Goal: Information Seeking & Learning: Learn about a topic

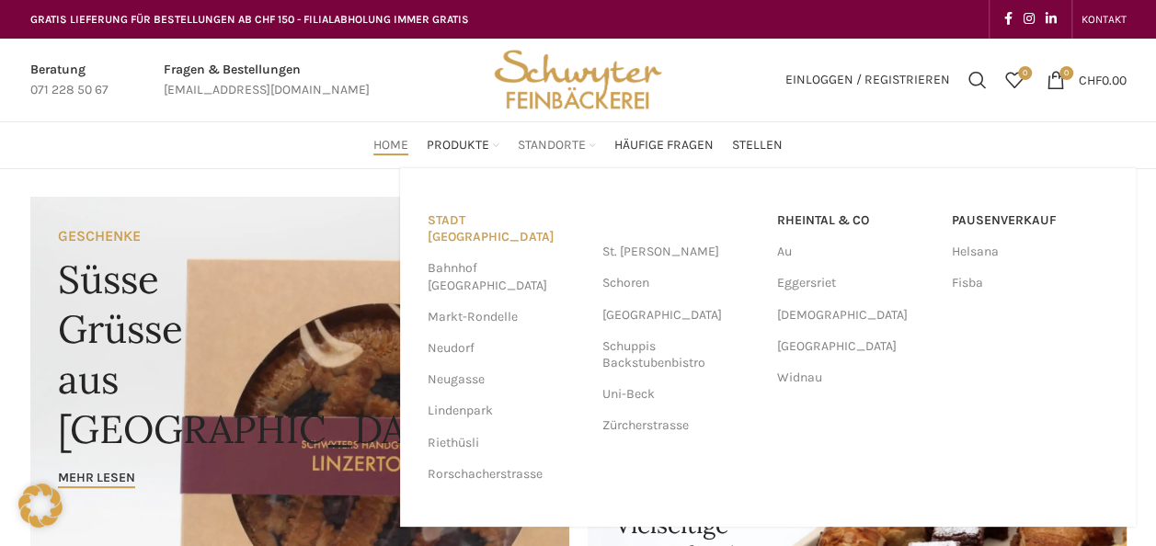
click at [502, 219] on link "Stadt [GEOGRAPHIC_DATA]" at bounding box center [506, 229] width 156 height 48
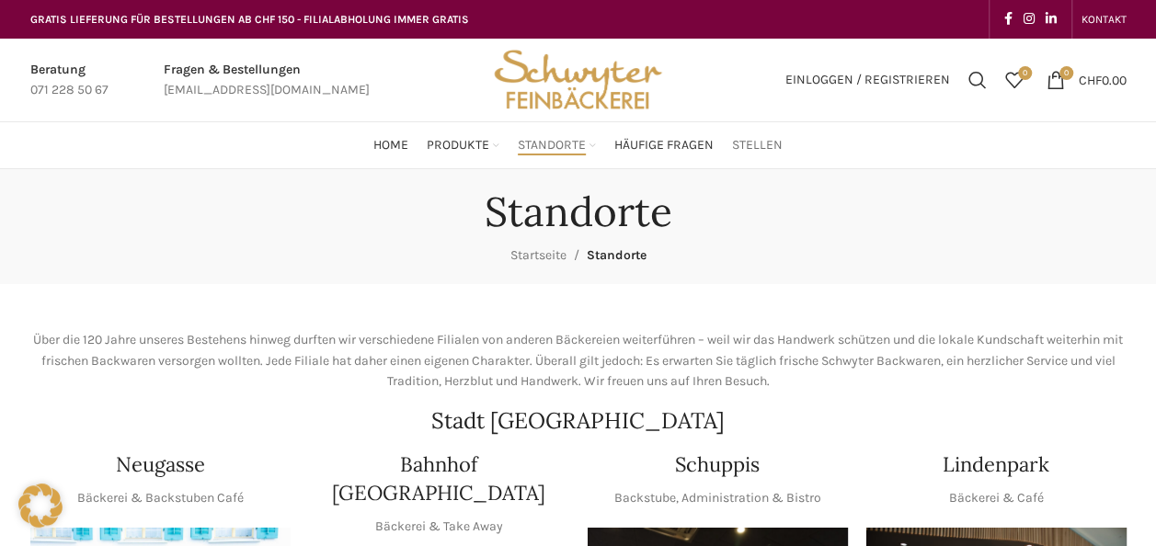
click at [769, 147] on span "Stellen" at bounding box center [757, 145] width 51 height 17
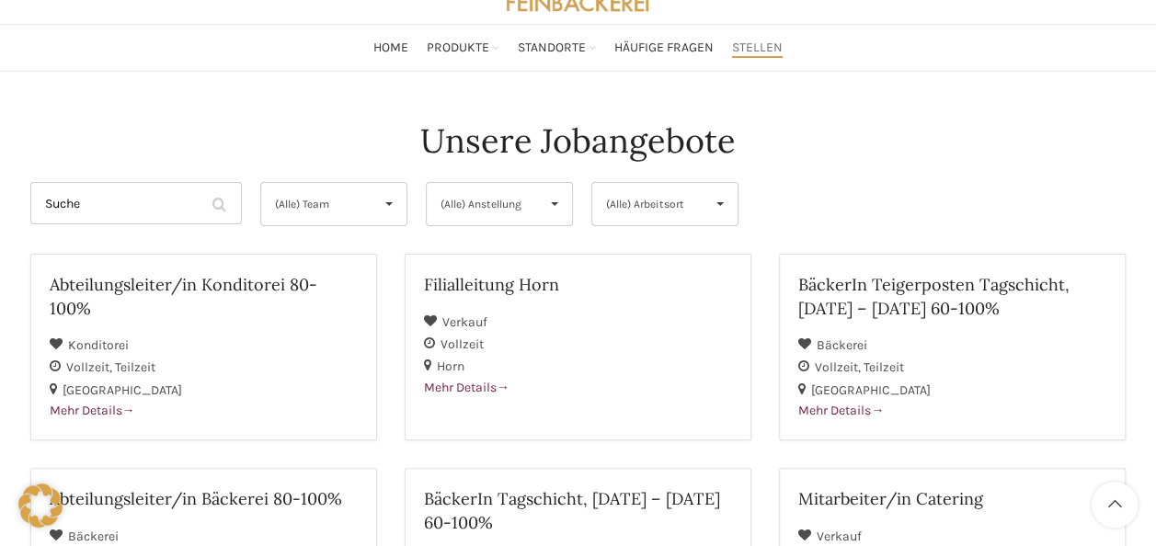
scroll to position [98, 0]
click at [352, 186] on span "(Alle) Team" at bounding box center [318, 203] width 87 height 42
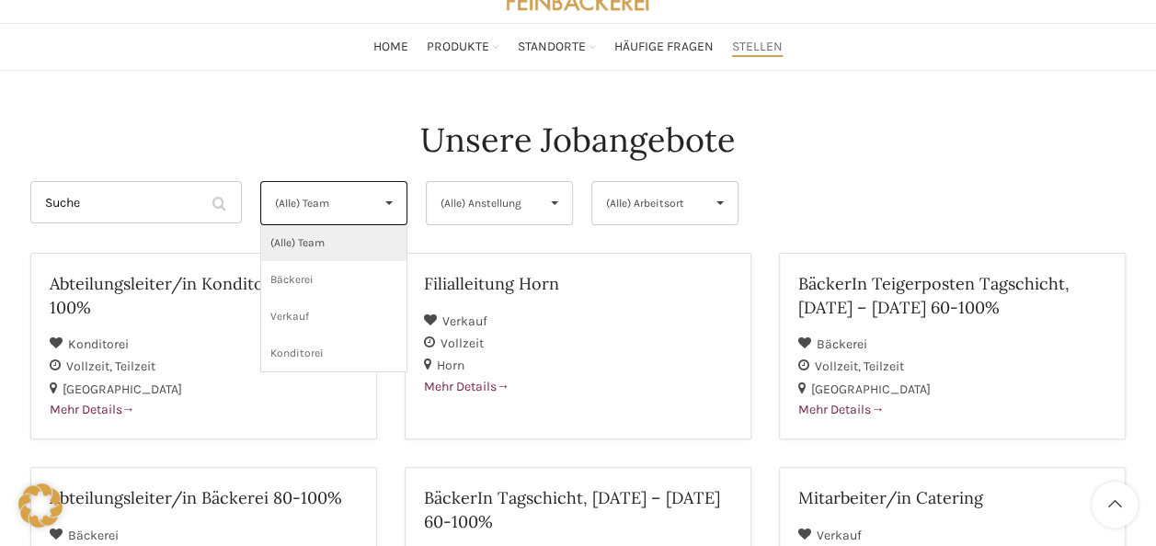
click at [352, 186] on span "(Alle) Team" at bounding box center [318, 203] width 87 height 42
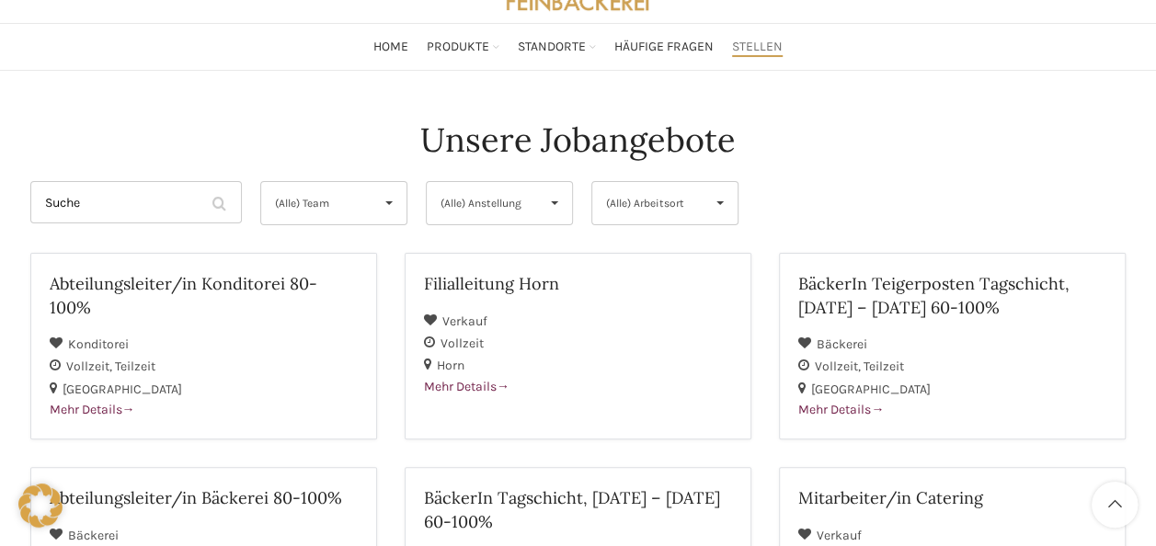
click at [515, 203] on span "(Alle) Anstellung" at bounding box center [484, 203] width 87 height 42
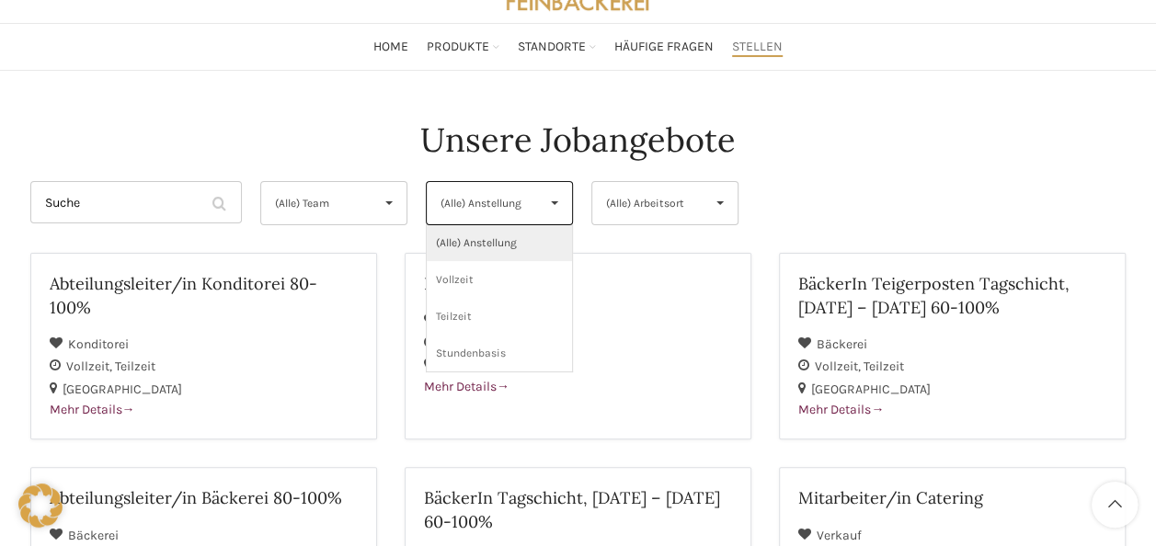
drag, startPoint x: 612, startPoint y: 225, endPoint x: 658, endPoint y: 206, distance: 49.9
click at [658, 206] on div "(Alle) Arbeitsort (Alle) Arbeitsort St. Gallen Rheintal Horn (Alle) Arbeitsort …" at bounding box center [665, 207] width 166 height 53
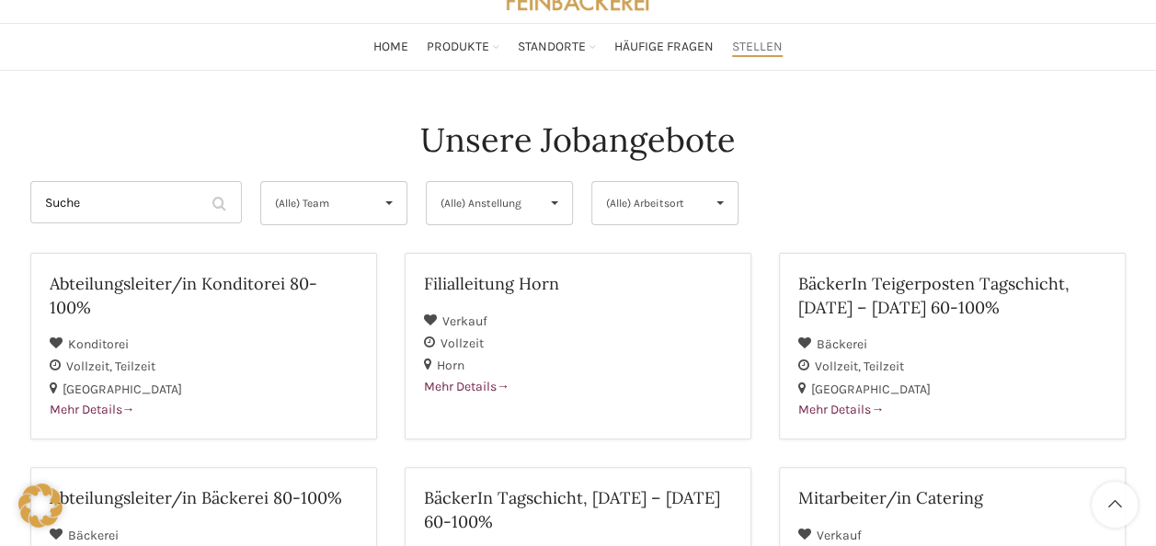
click at [658, 206] on span "(Alle) Arbeitsort" at bounding box center [649, 203] width 87 height 42
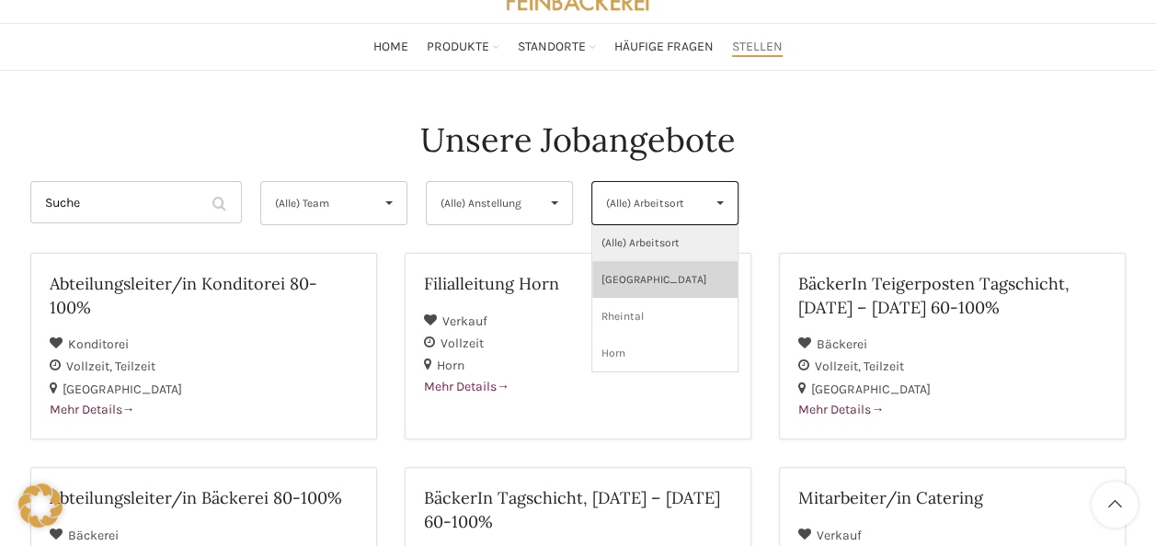
click at [668, 269] on li "St. Gallen" at bounding box center [664, 279] width 145 height 37
select select "133"
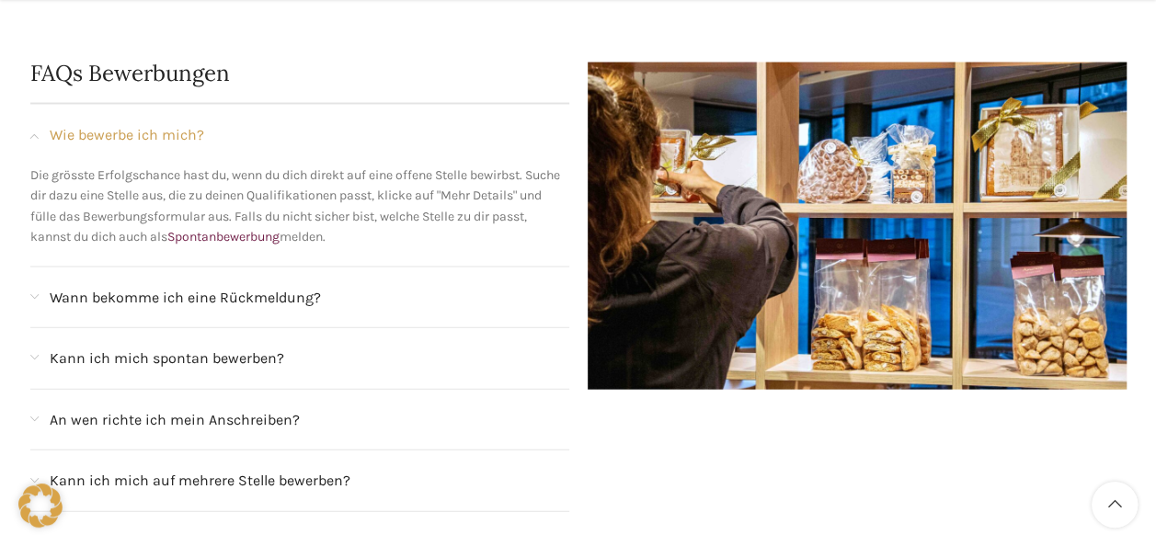
scroll to position [1894, 0]
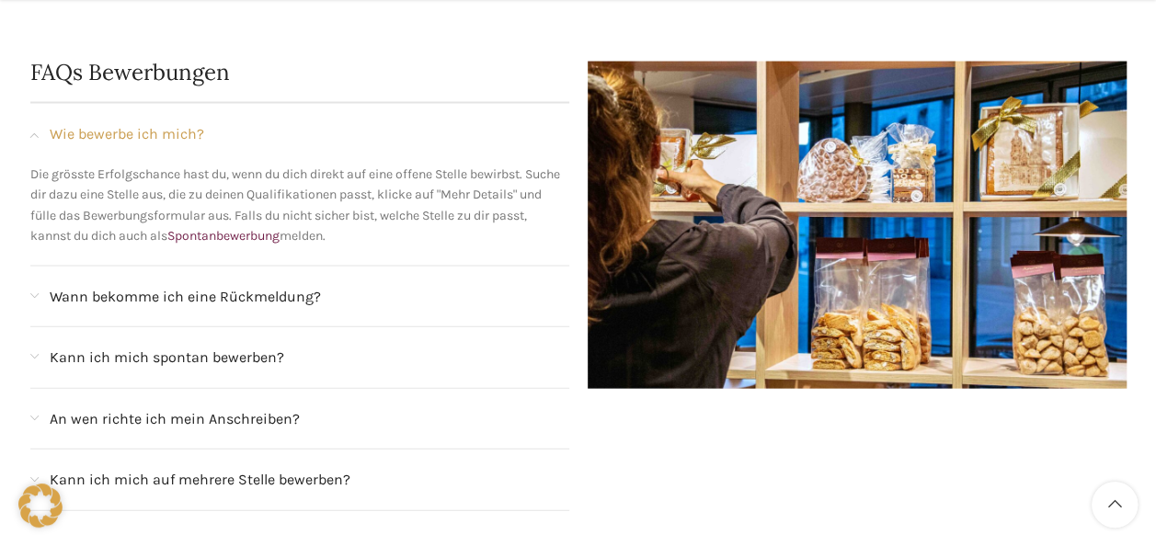
click at [288, 270] on div "Wann bekomme ich eine Rückmeldung?" at bounding box center [299, 297] width 539 height 61
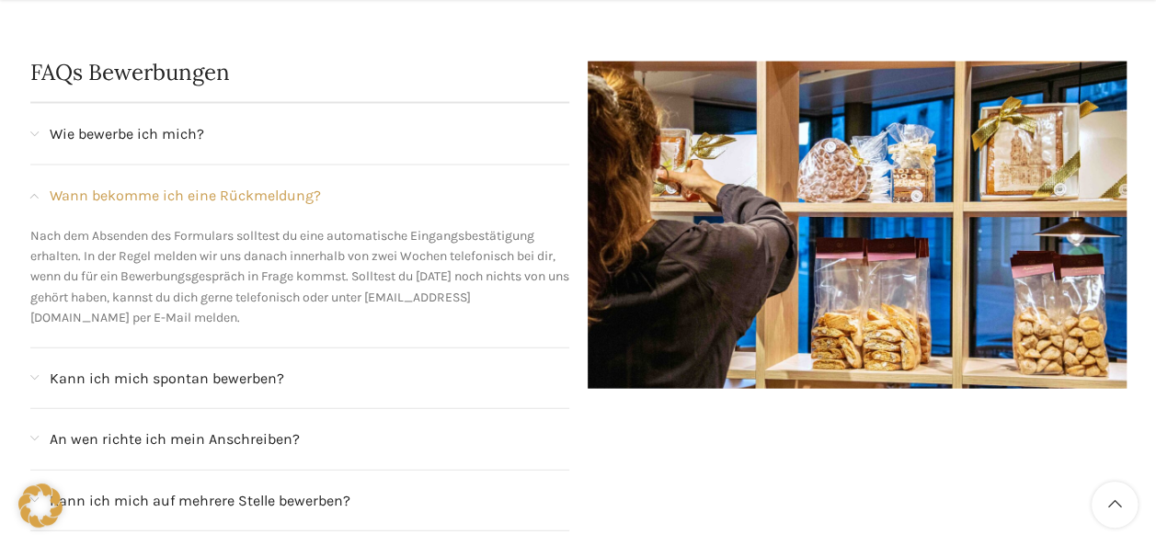
click at [261, 191] on span "Wann bekomme ich eine Rückmeldung?" at bounding box center [185, 196] width 271 height 24
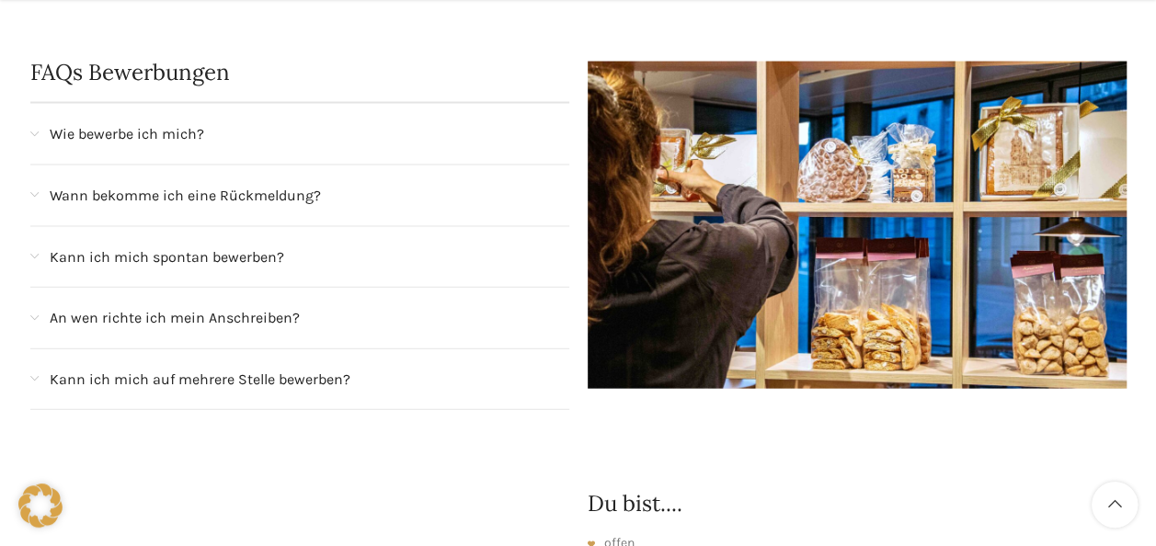
click at [230, 262] on span "Kann ich mich spontan bewerben?" at bounding box center [167, 258] width 235 height 24
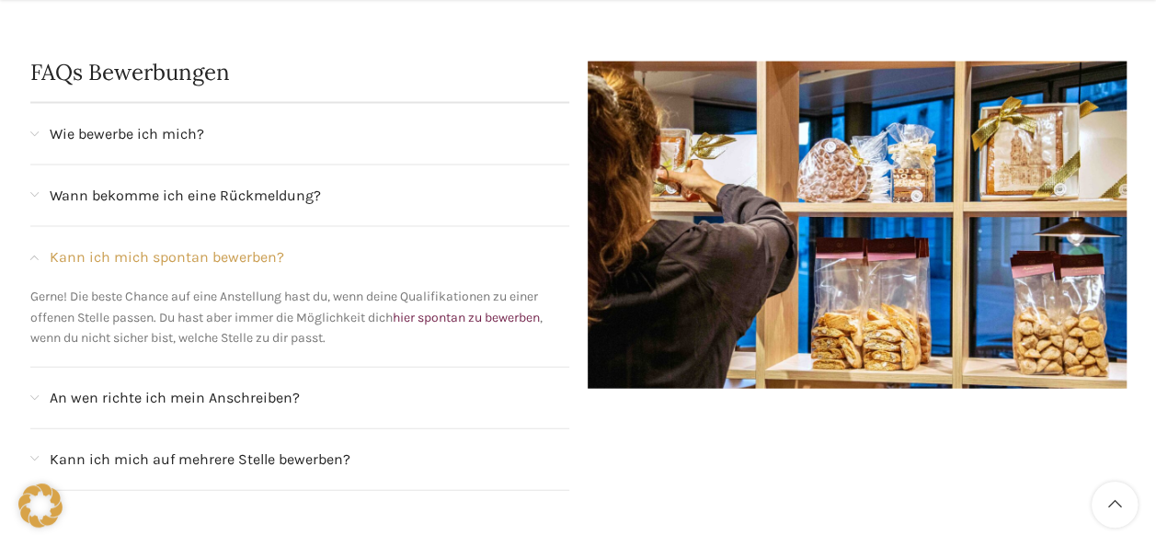
click at [222, 257] on span "Kann ich mich spontan bewerben?" at bounding box center [167, 258] width 235 height 24
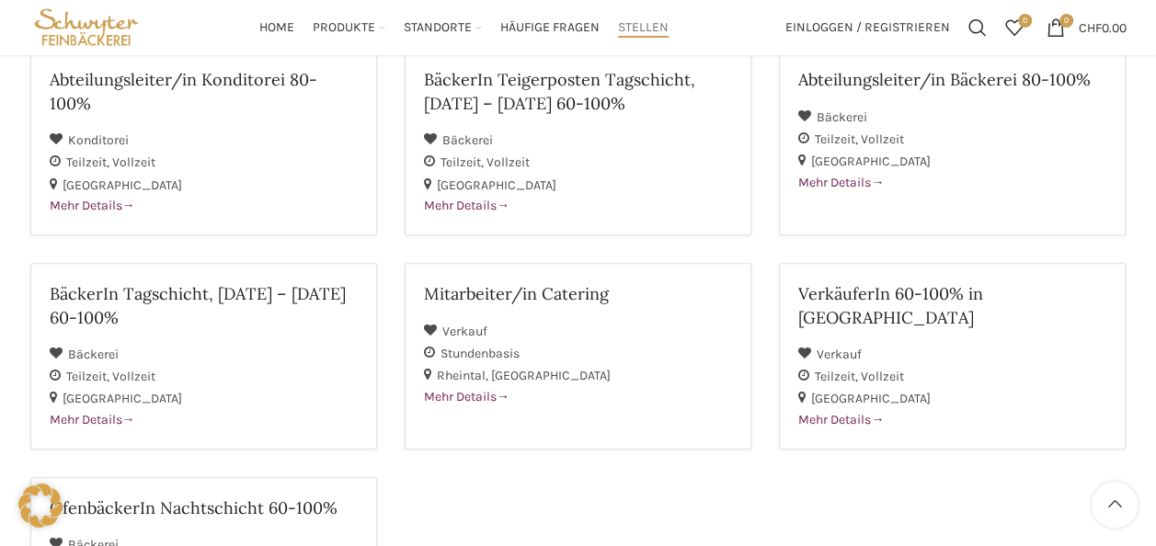
scroll to position [0, 0]
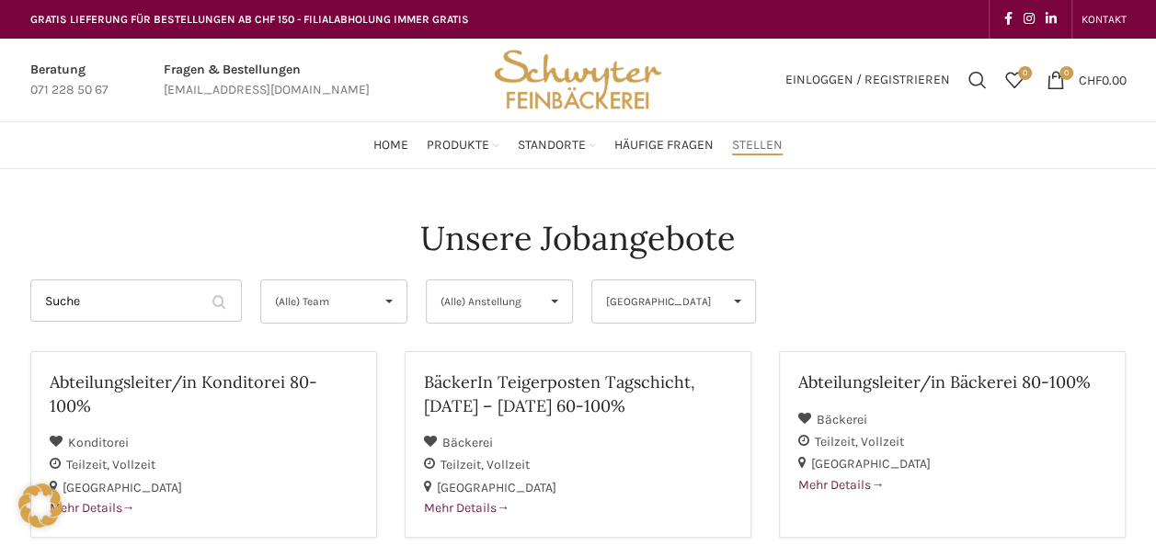
click at [515, 291] on span "(Alle) Anstellung" at bounding box center [484, 302] width 87 height 42
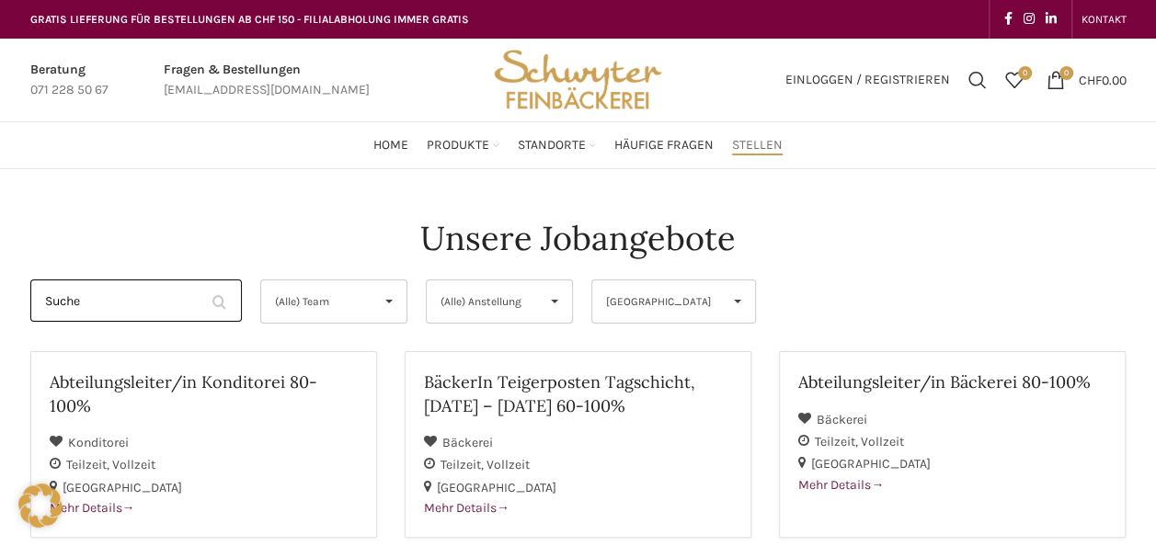
click at [132, 316] on input "Suche" at bounding box center [136, 301] width 212 height 42
type input "kauffr"
click at [720, 304] on span "▾" at bounding box center [737, 302] width 35 height 42
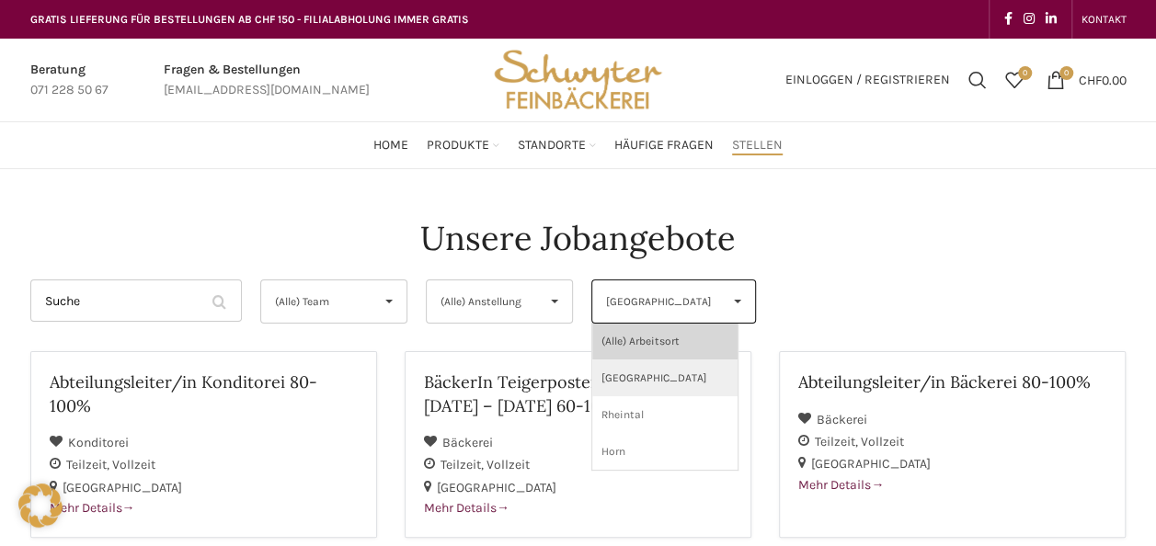
click at [659, 353] on li "(Alle) Arbeitsort" at bounding box center [664, 341] width 145 height 37
select select "(Alle) Arbeitsort"
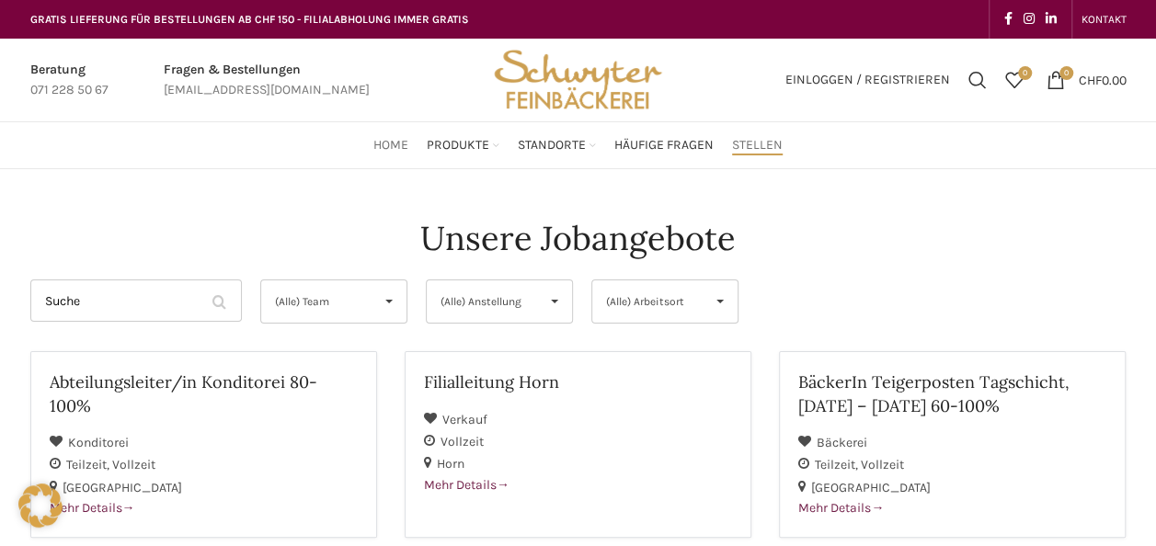
click at [381, 141] on span "Home" at bounding box center [391, 145] width 35 height 17
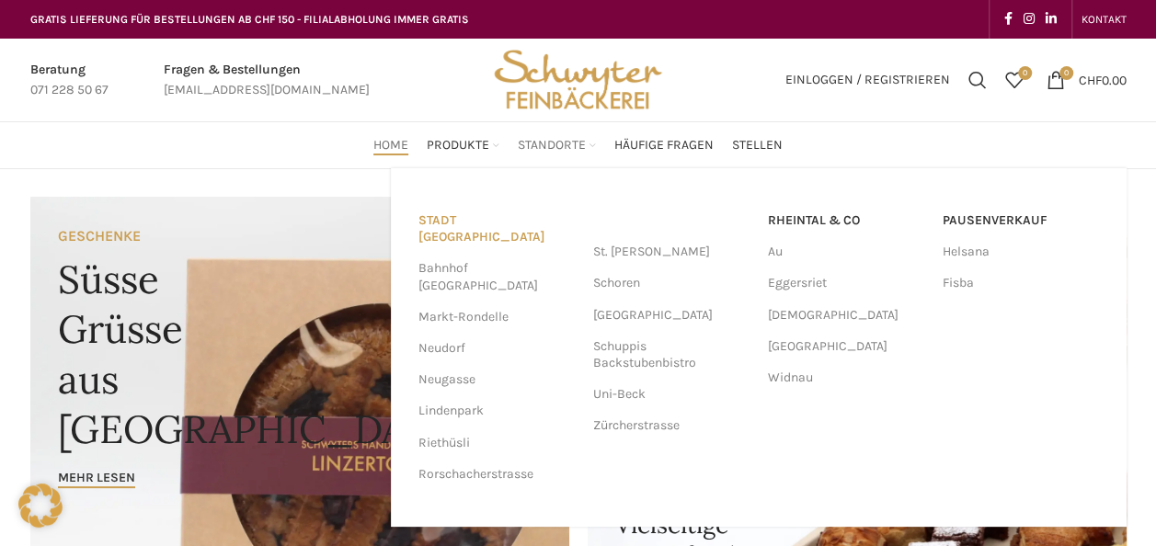
click at [471, 227] on link "Stadt [GEOGRAPHIC_DATA]" at bounding box center [497, 229] width 156 height 48
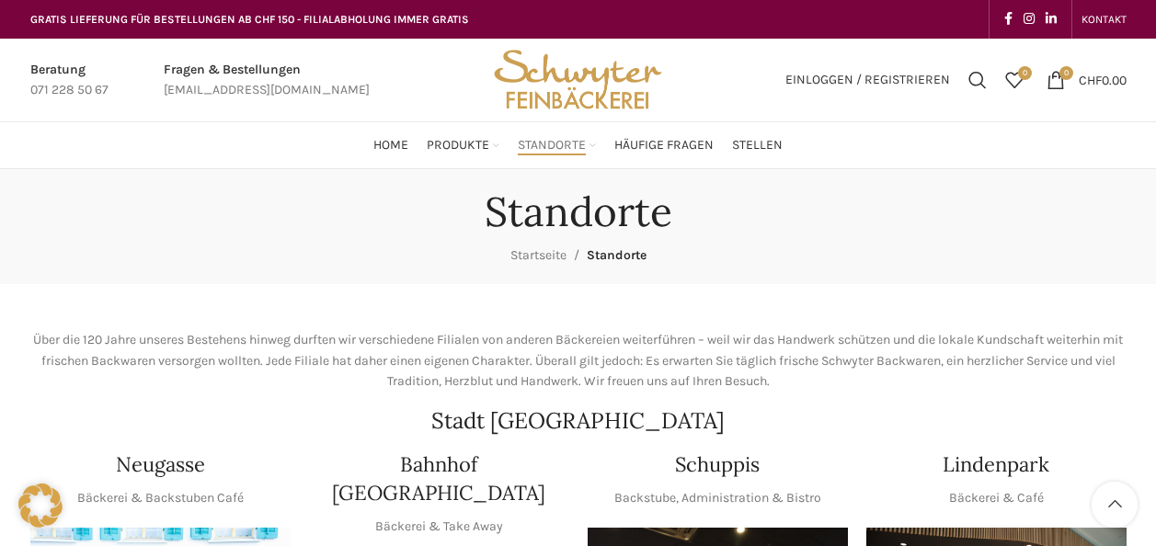
scroll to position [337, 0]
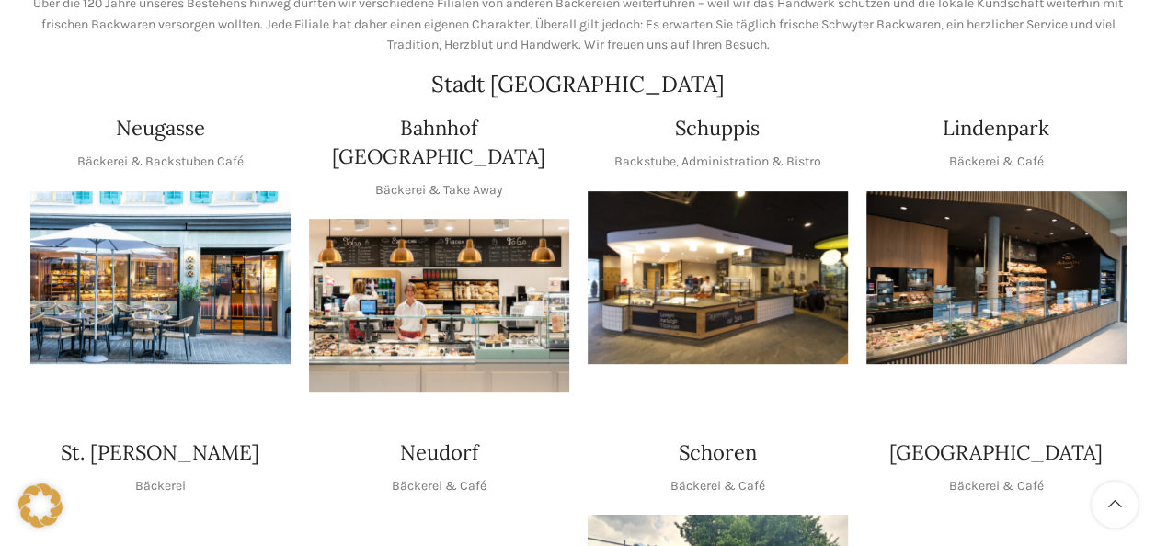
click at [716, 228] on img "1 / 1" at bounding box center [718, 278] width 260 height 174
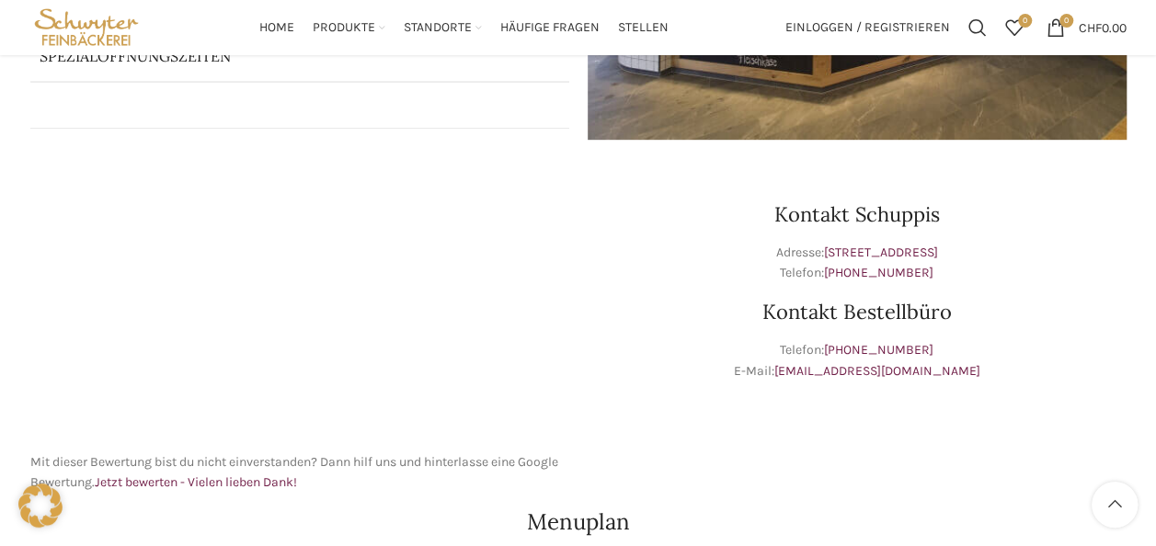
scroll to position [430, 0]
